Goal: Transaction & Acquisition: Book appointment/travel/reservation

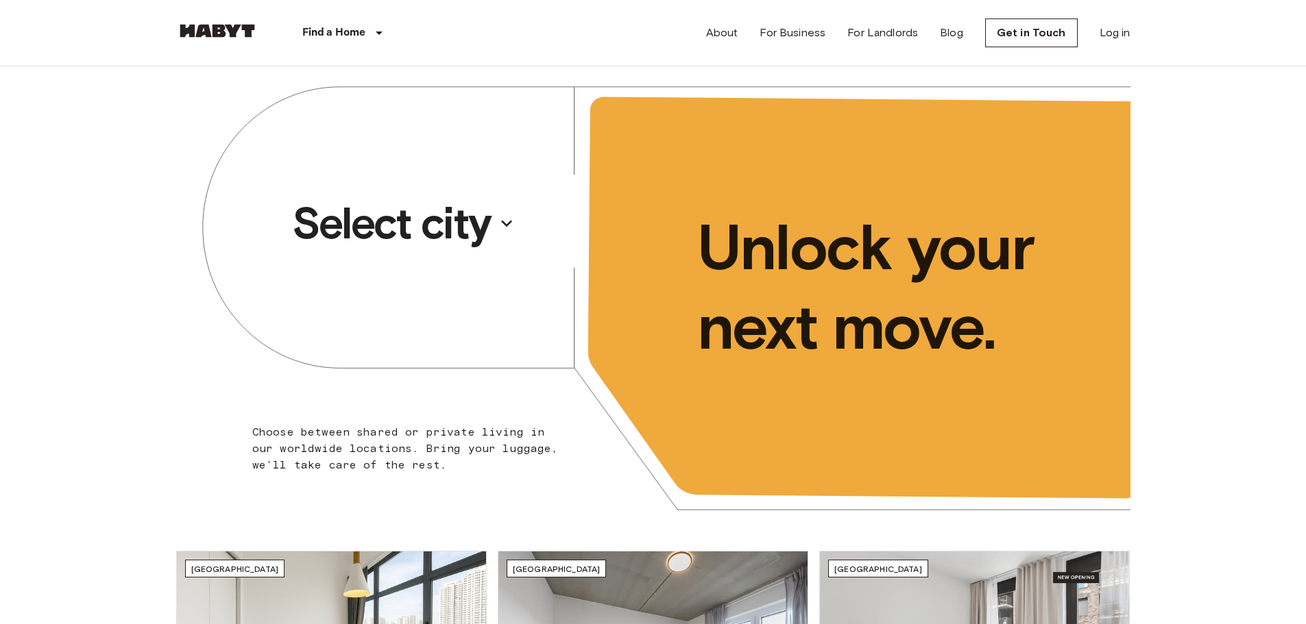
click at [455, 218] on p "Select city" at bounding box center [391, 223] width 199 height 55
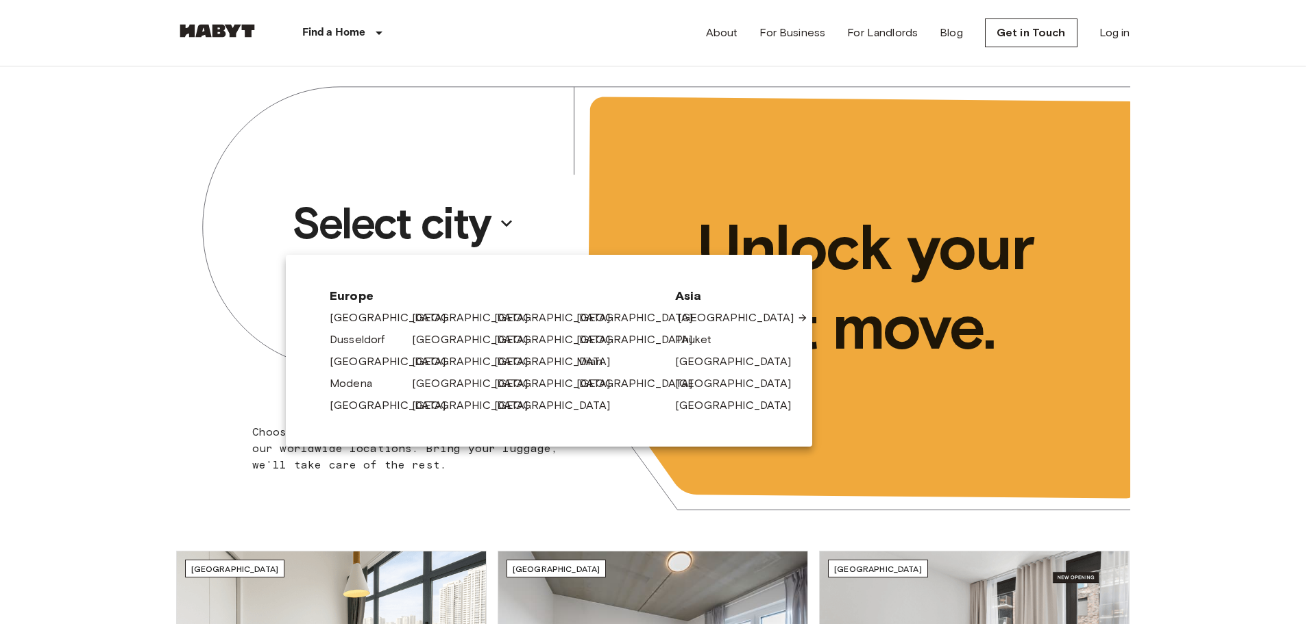
click at [733, 320] on link "[GEOGRAPHIC_DATA]" at bounding box center [743, 318] width 130 height 16
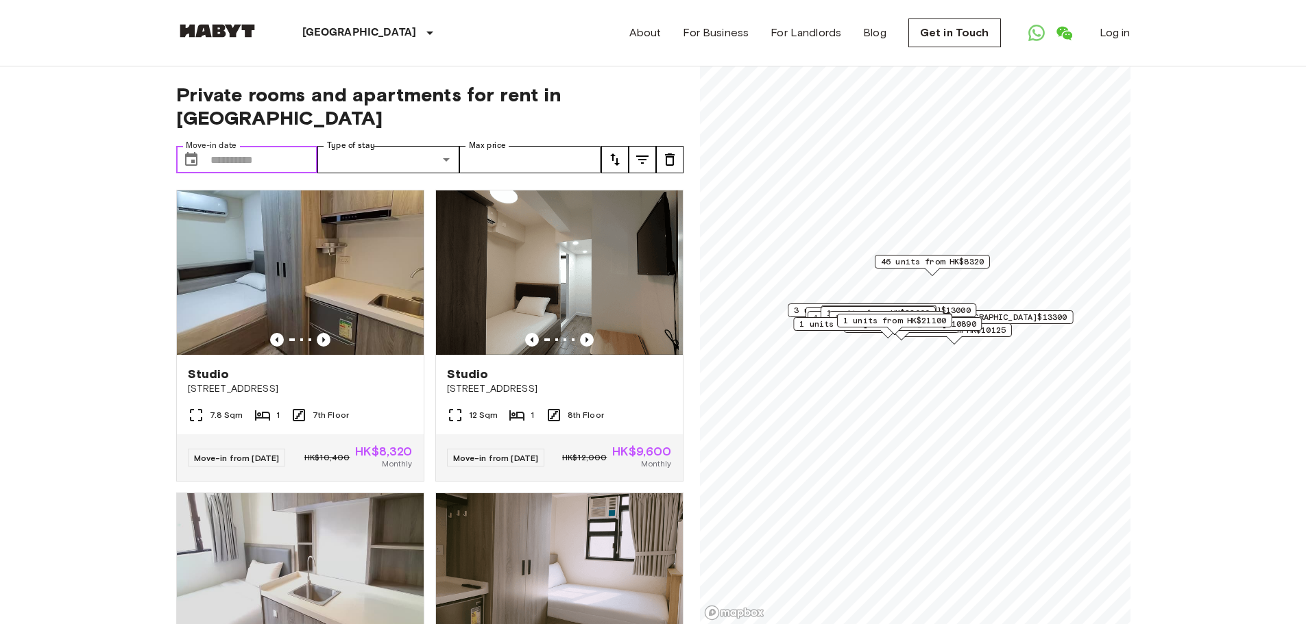
click at [252, 146] on input "Move-in date" at bounding box center [264, 159] width 108 height 27
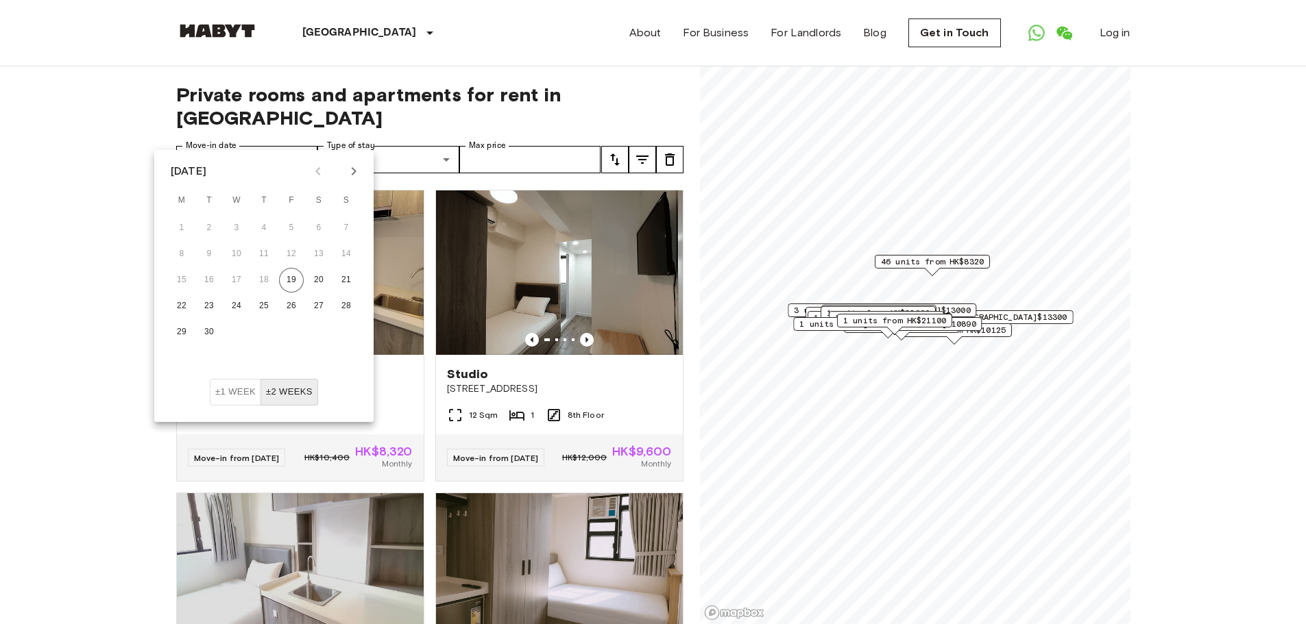
click at [354, 169] on icon "Next month" at bounding box center [354, 171] width 5 height 8
click at [234, 231] on button "1" at bounding box center [236, 228] width 25 height 25
type input "**********"
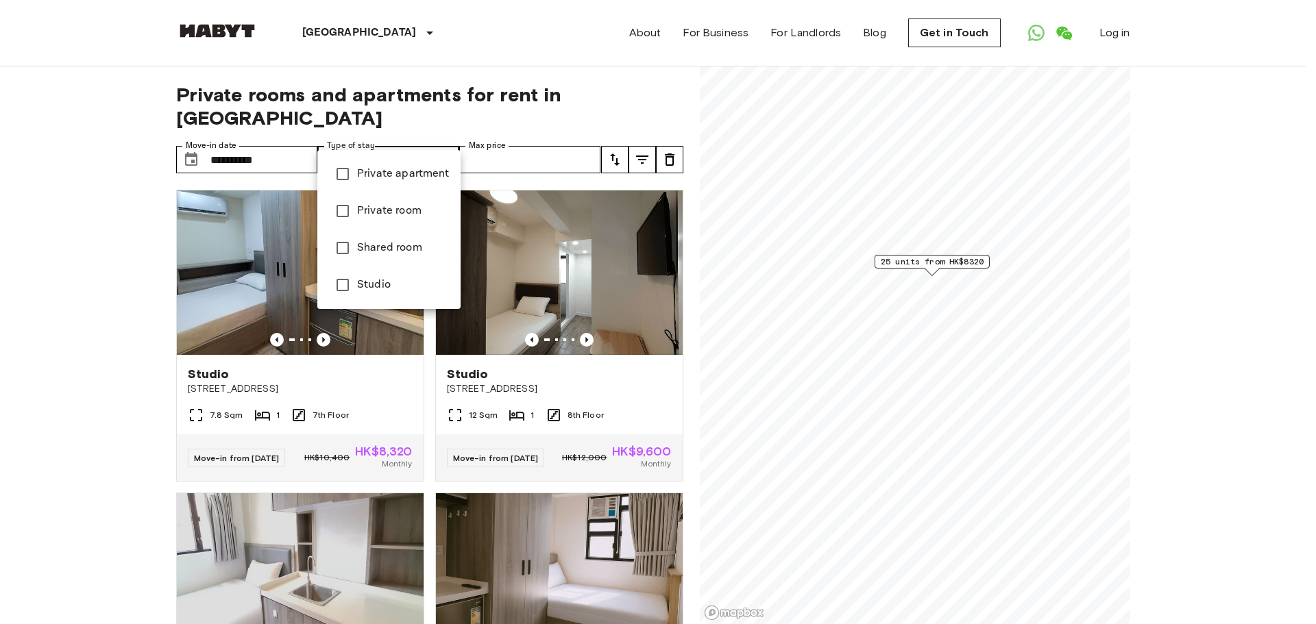
click at [422, 178] on span "Private apartment" at bounding box center [403, 174] width 93 height 16
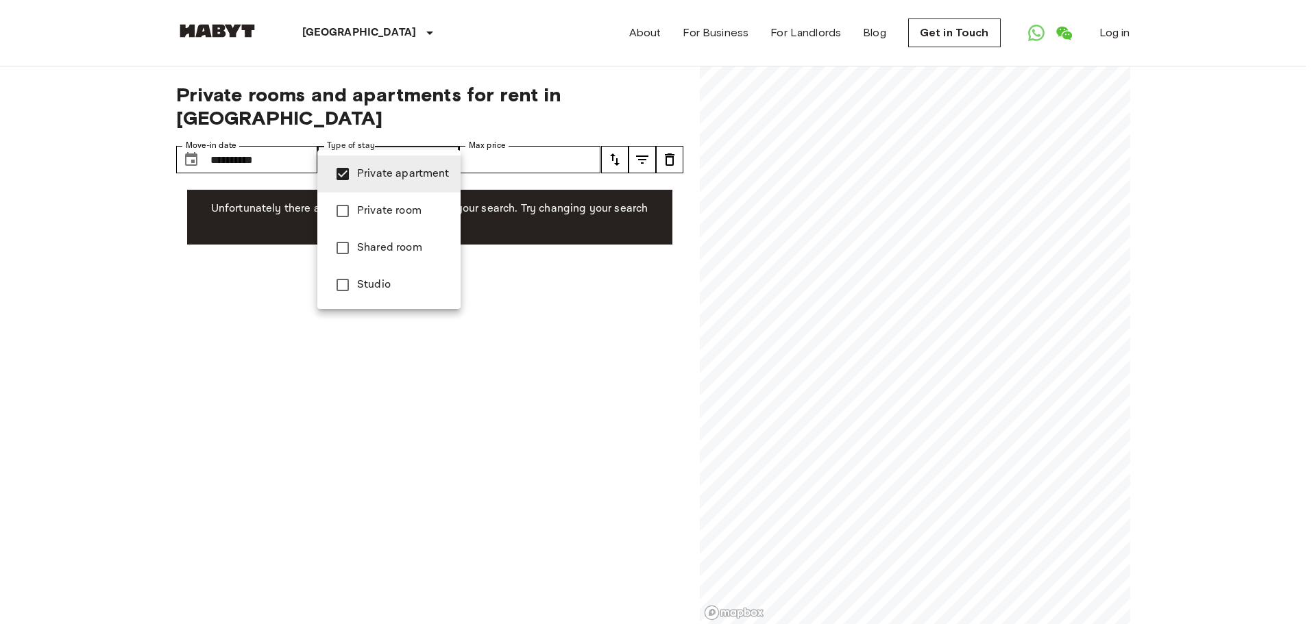
click at [613, 282] on div at bounding box center [658, 312] width 1316 height 624
click at [395, 208] on span "Private room" at bounding box center [403, 211] width 93 height 16
click at [389, 239] on li "Shared room" at bounding box center [388, 248] width 143 height 37
click at [380, 289] on span "Studio" at bounding box center [403, 285] width 93 height 16
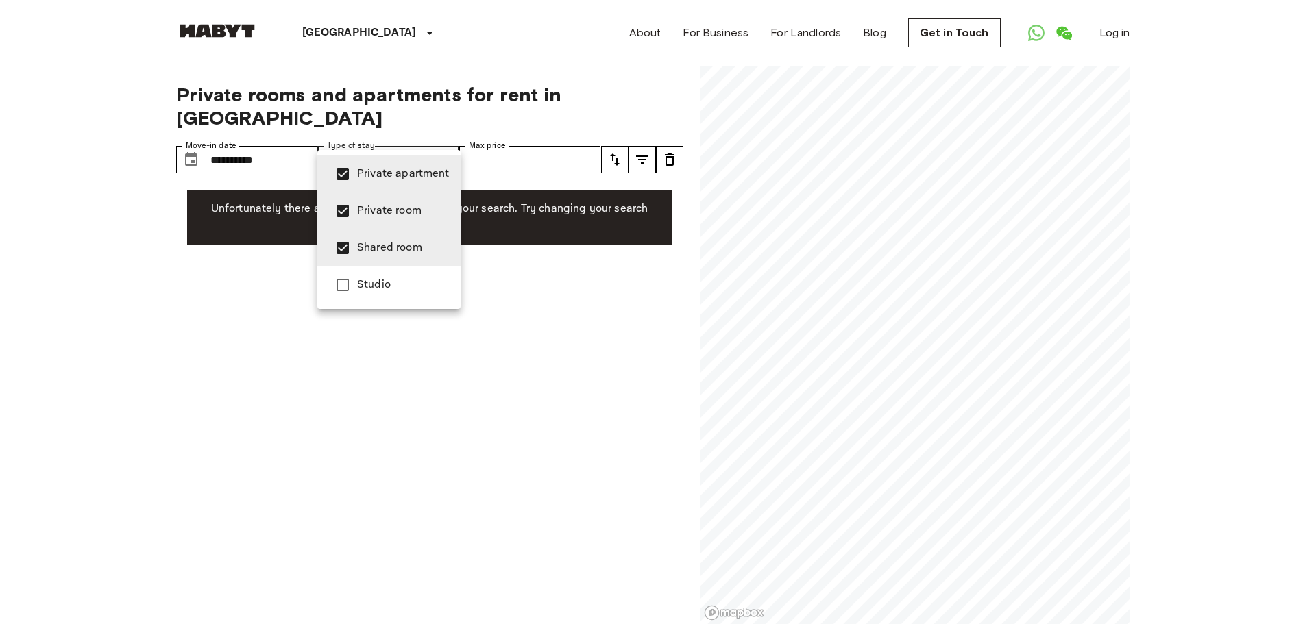
type input "**********"
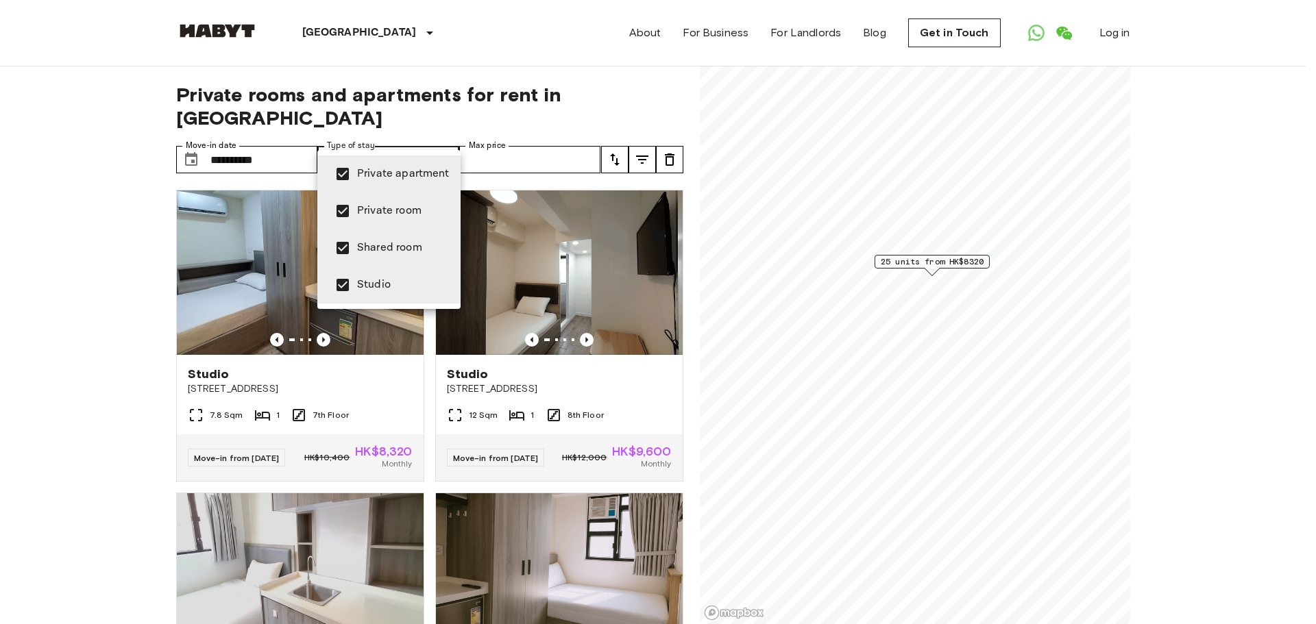
click at [75, 293] on div at bounding box center [658, 312] width 1316 height 624
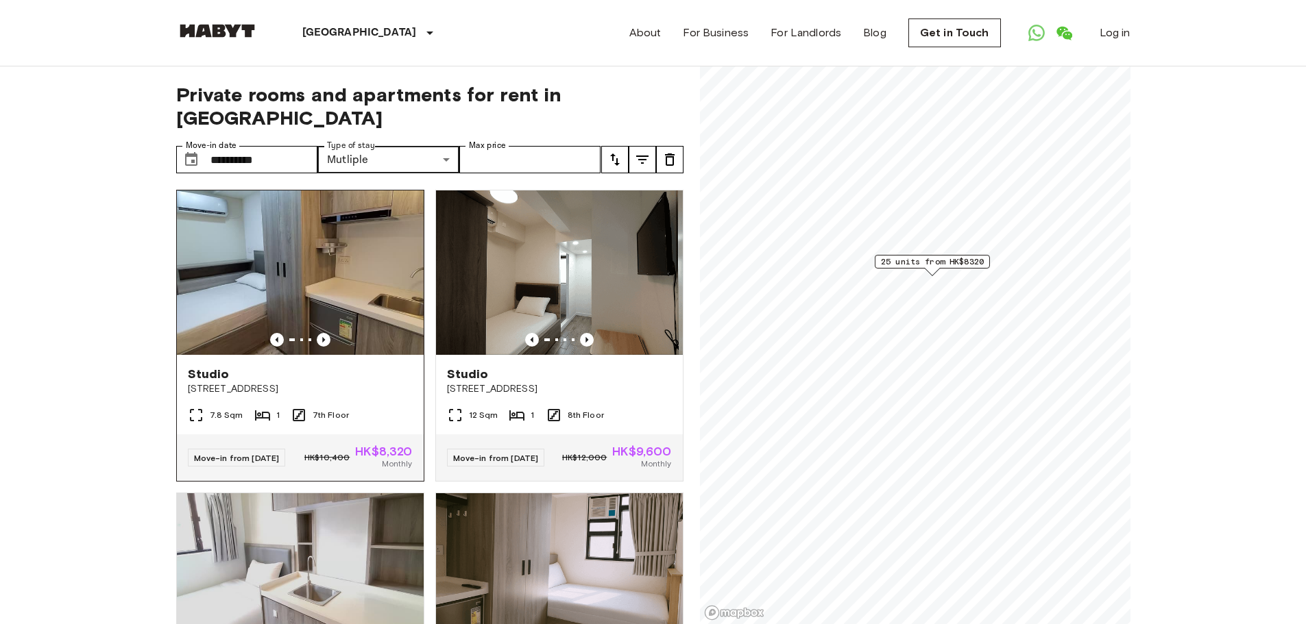
click at [386, 261] on img at bounding box center [300, 273] width 247 height 165
click at [555, 146] on input "Max price" at bounding box center [530, 159] width 142 height 27
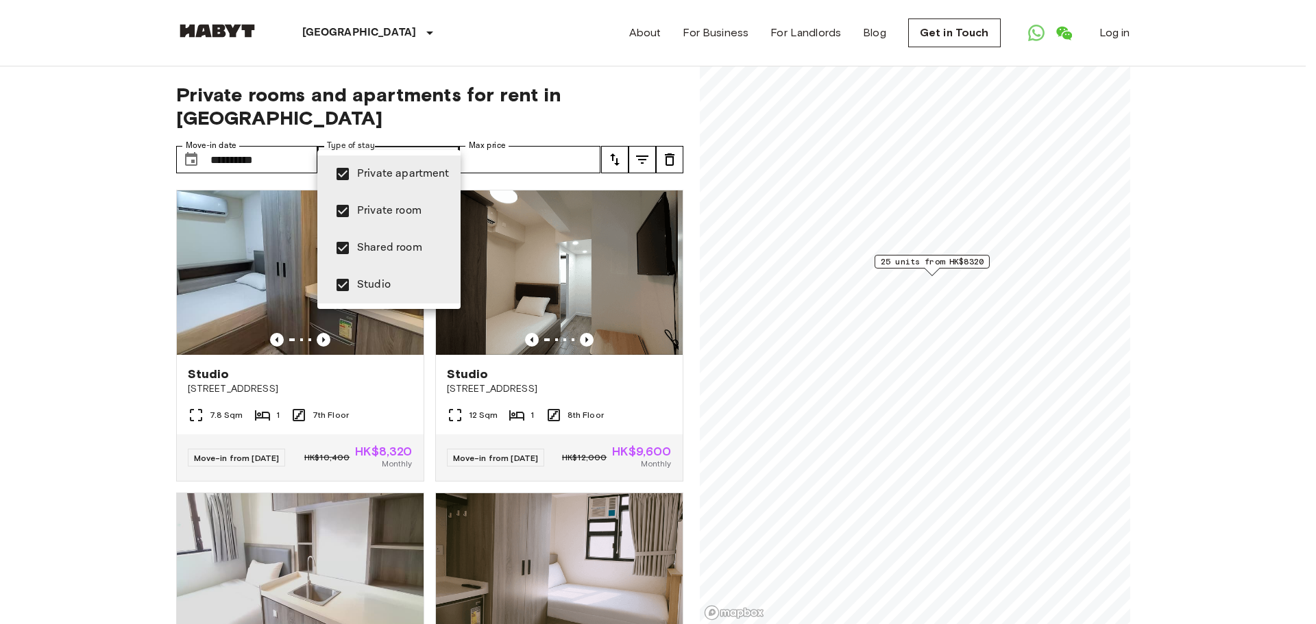
click at [161, 302] on div at bounding box center [658, 312] width 1316 height 624
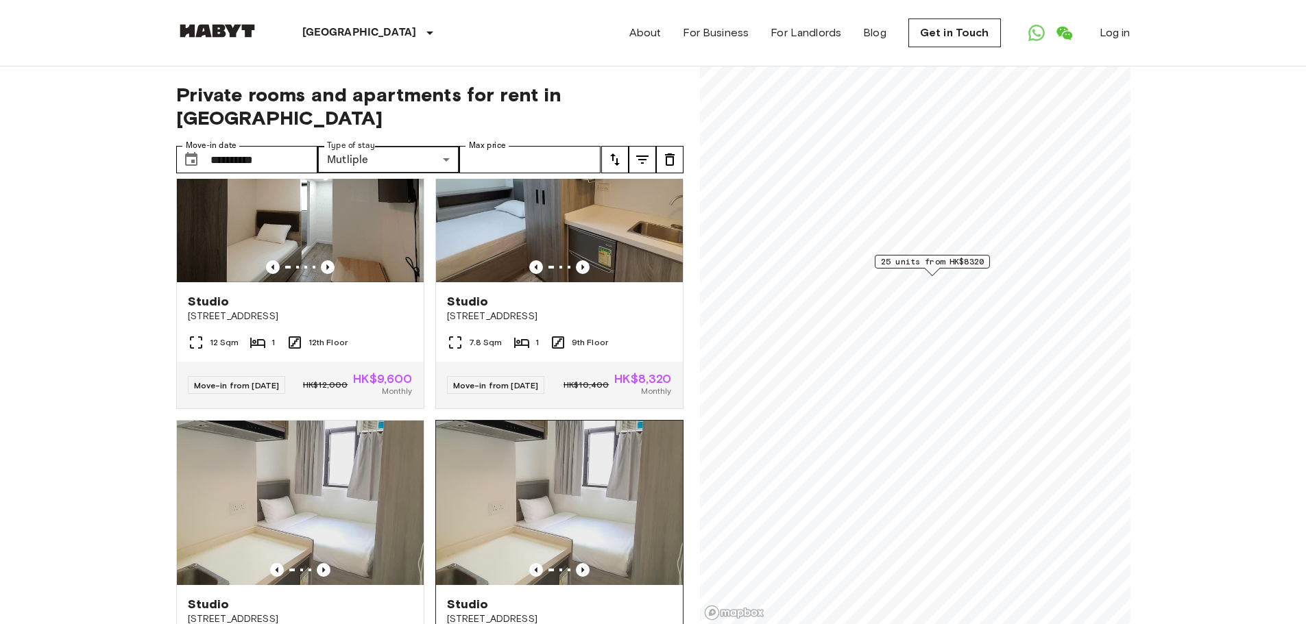
scroll to position [2399, 0]
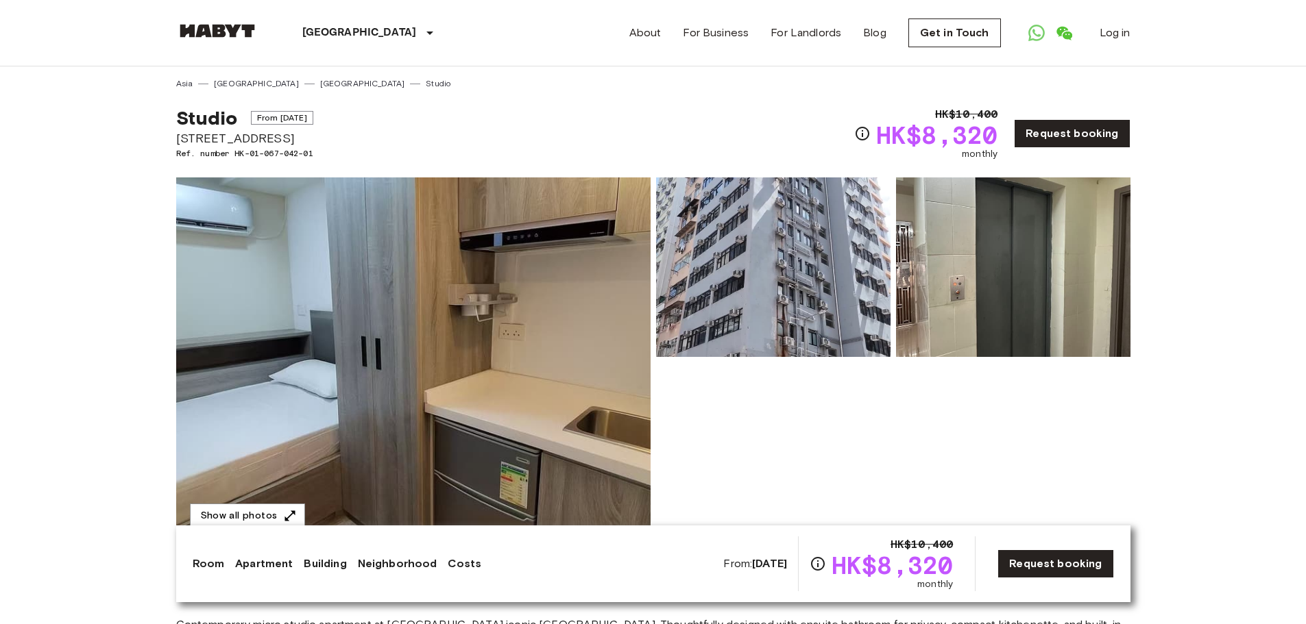
click at [499, 370] on img at bounding box center [413, 360] width 474 height 365
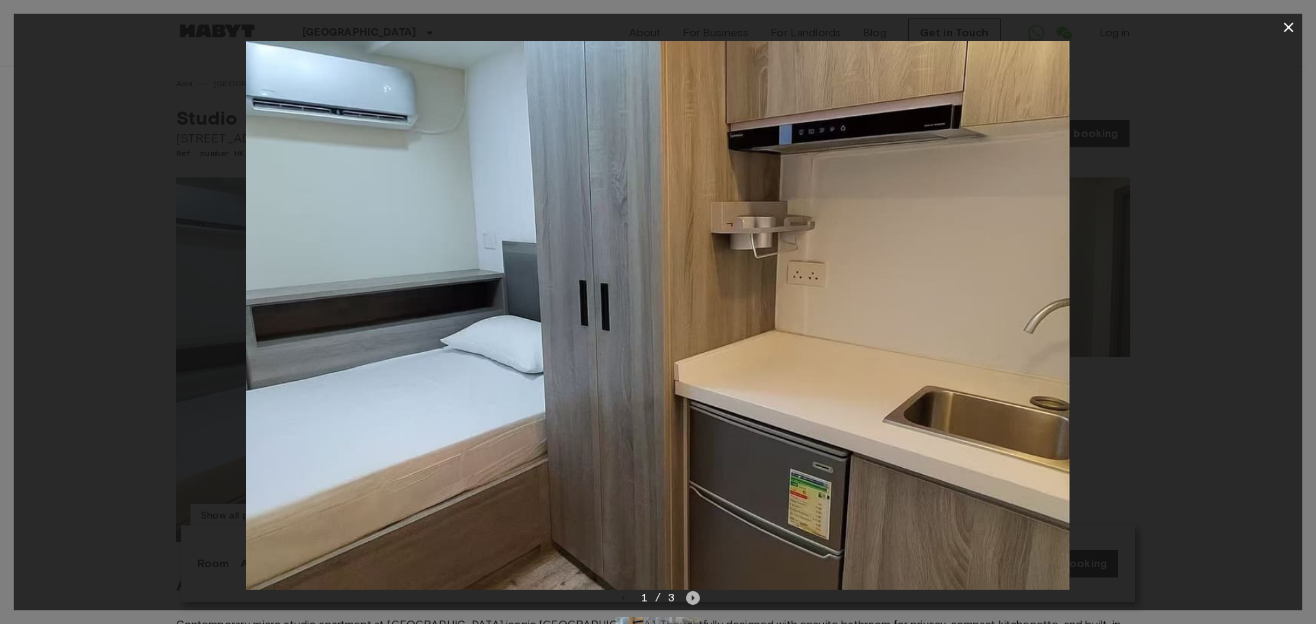
click at [696, 598] on icon "Next image" at bounding box center [693, 599] width 14 height 14
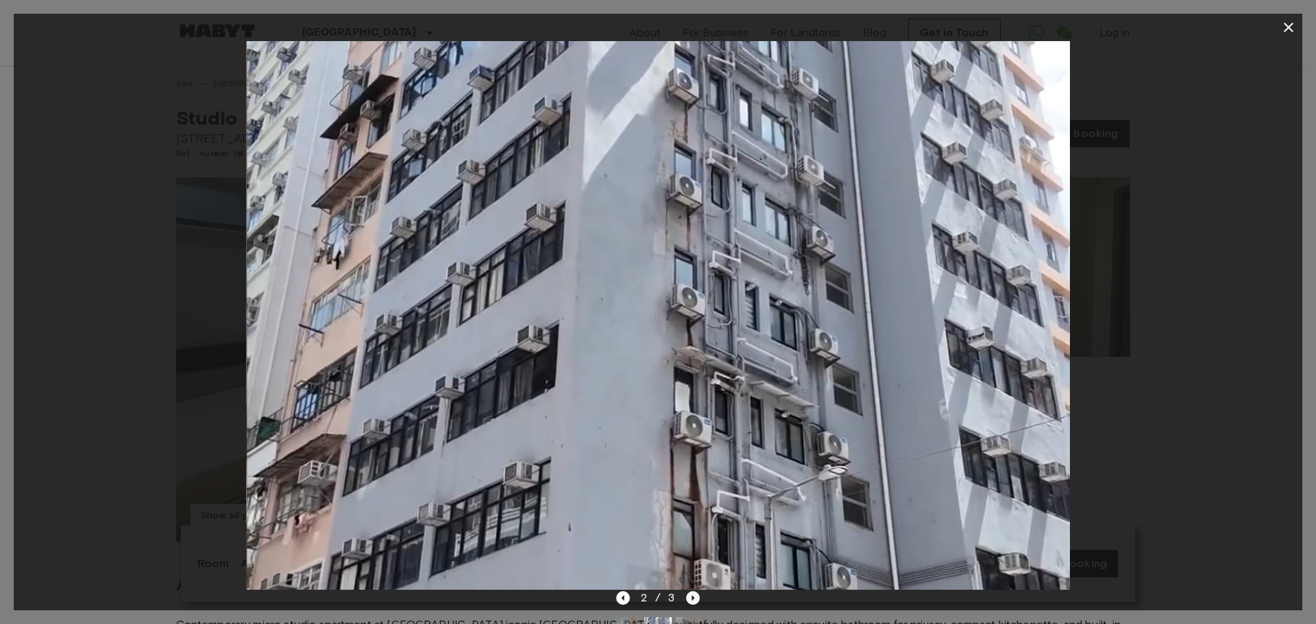
click at [696, 598] on icon "Next image" at bounding box center [693, 599] width 14 height 14
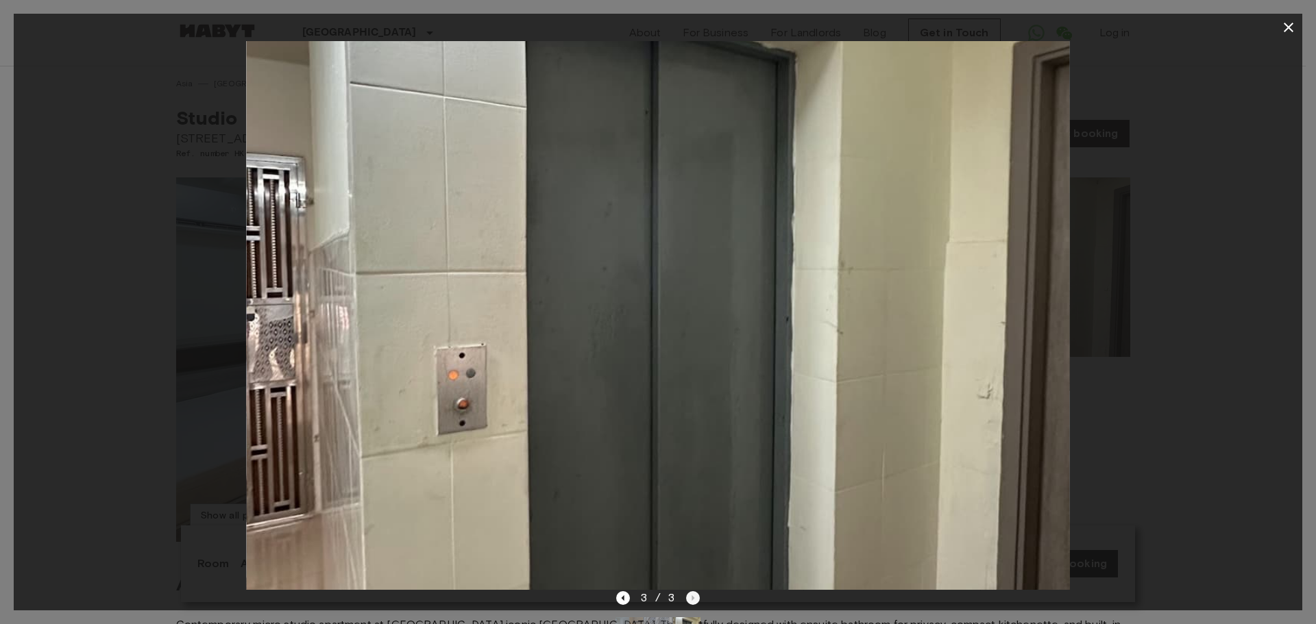
click at [696, 598] on div "3 / 3" at bounding box center [658, 598] width 84 height 16
click at [622, 598] on icon "Previous image" at bounding box center [623, 599] width 14 height 14
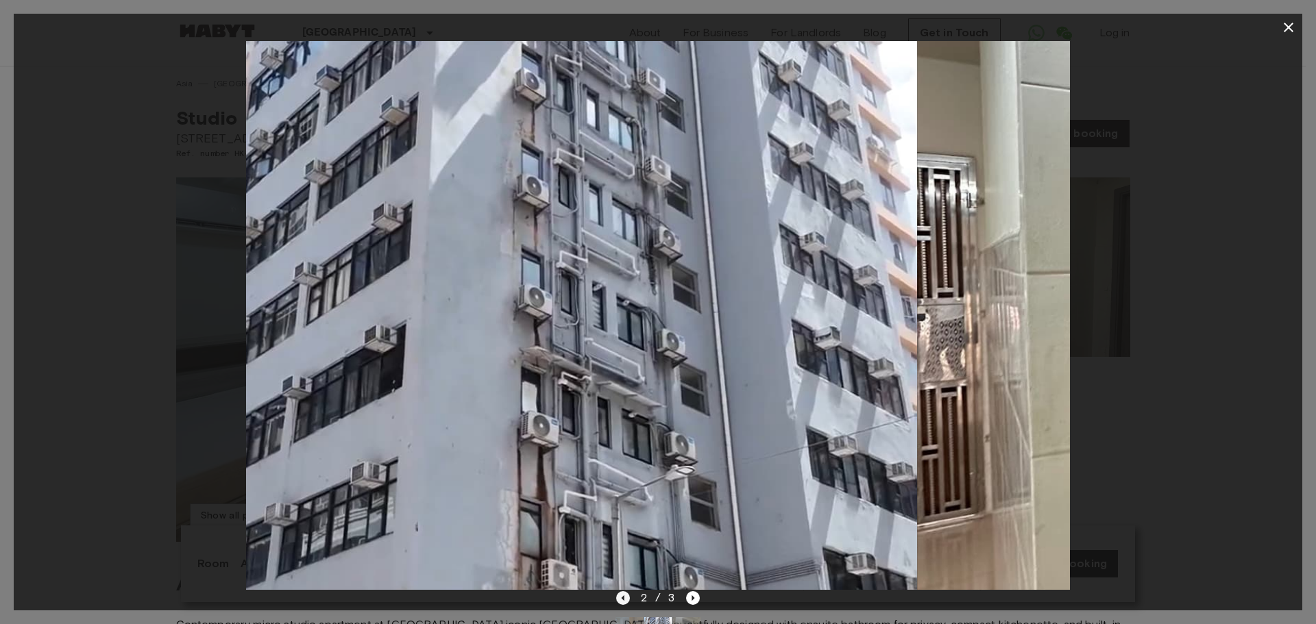
click at [622, 598] on icon "Previous image" at bounding box center [623, 599] width 14 height 14
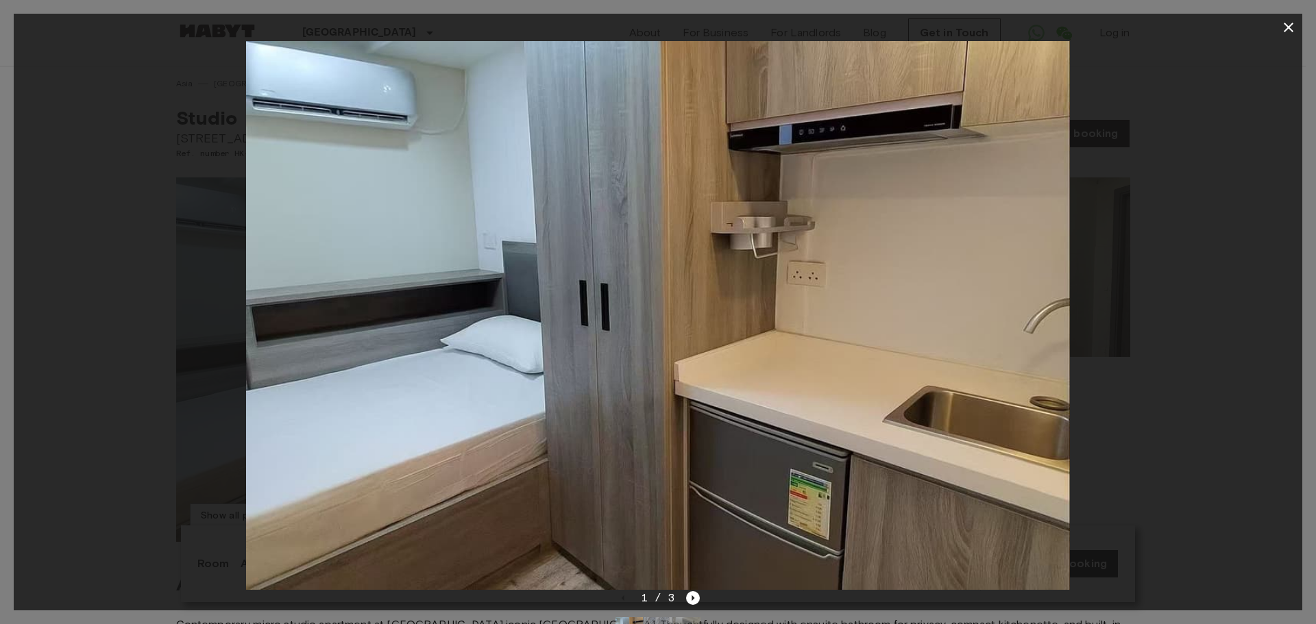
click at [1154, 312] on div at bounding box center [658, 315] width 1289 height 549
click at [1287, 29] on icon "button" at bounding box center [1289, 28] width 10 height 10
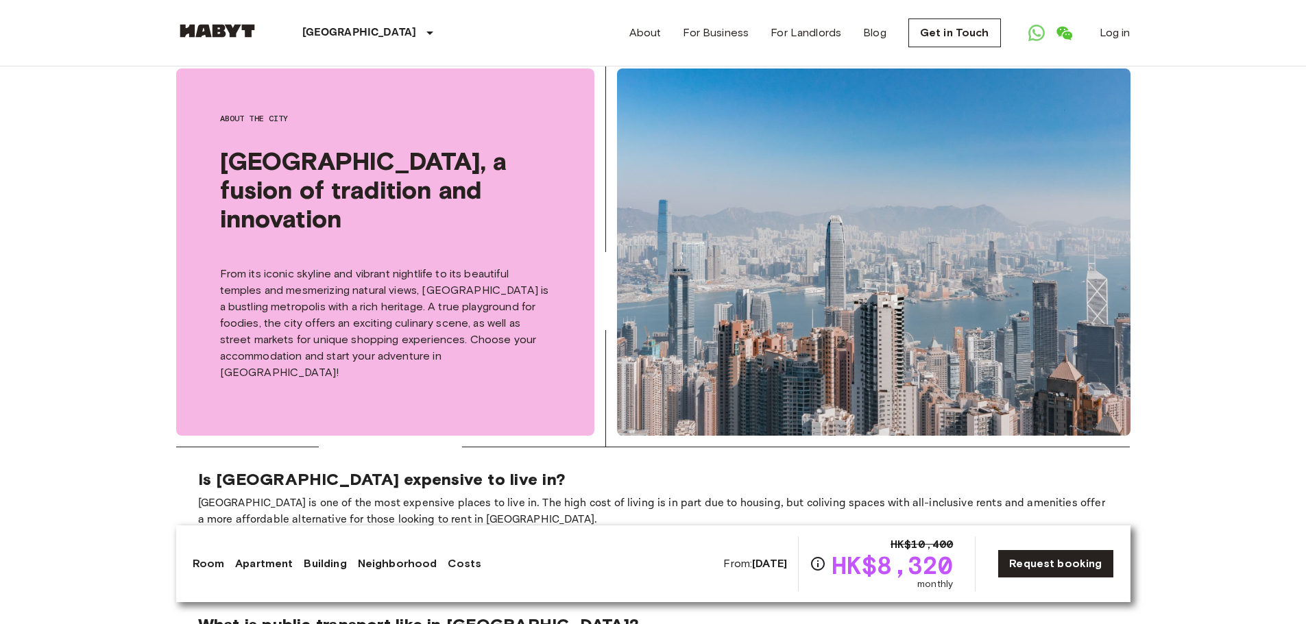
scroll to position [2262, 0]
